Goal: Navigation & Orientation: Understand site structure

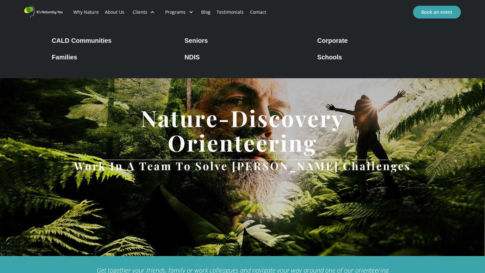
click at [153, 11] on div at bounding box center [152, 12] width 4 height 4
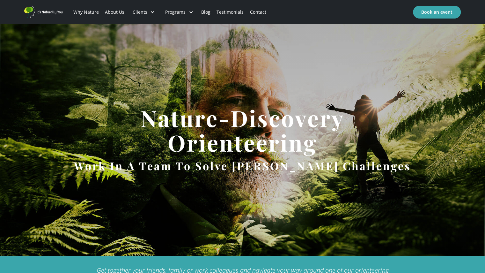
click at [153, 11] on div at bounding box center [152, 12] width 4 height 4
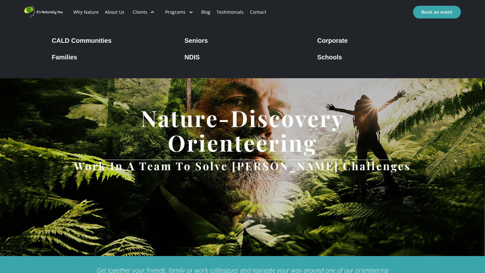
click at [326, 42] on div "Corporate" at bounding box center [332, 41] width 31 height 8
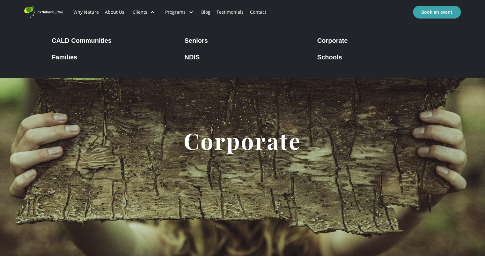
click at [150, 11] on div at bounding box center [152, 12] width 4 height 4
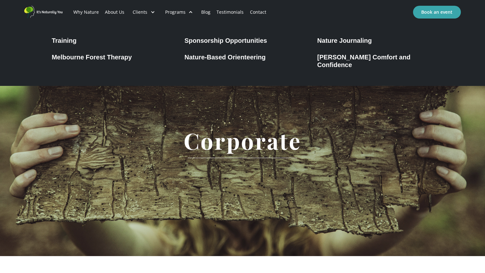
click at [69, 41] on div "Training" at bounding box center [64, 41] width 25 height 8
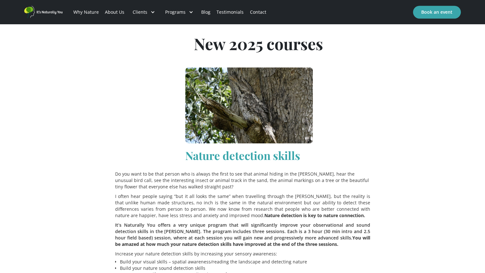
scroll to position [234, 0]
click at [87, 11] on link "Why Nature" at bounding box center [86, 12] width 32 height 22
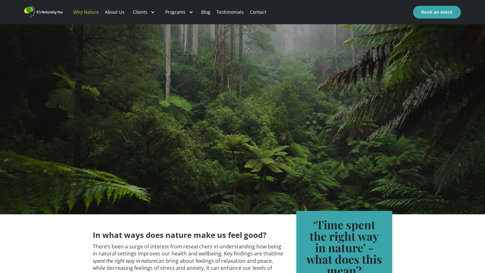
scroll to position [316, 0]
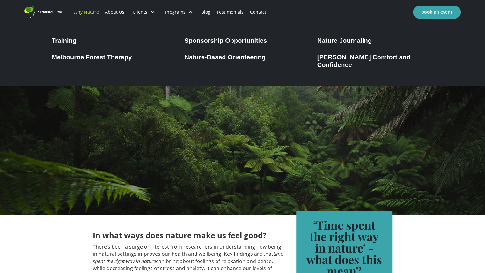
click at [254, 58] on div "Nature-Based Orienteering" at bounding box center [224, 57] width 81 height 8
